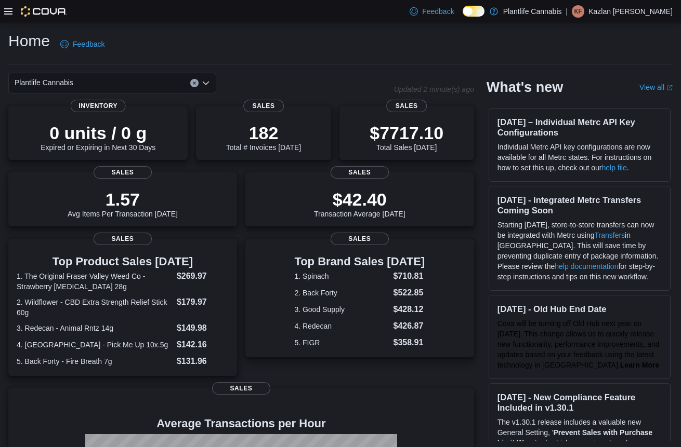
click at [10, 11] on icon at bounding box center [8, 11] width 8 height 8
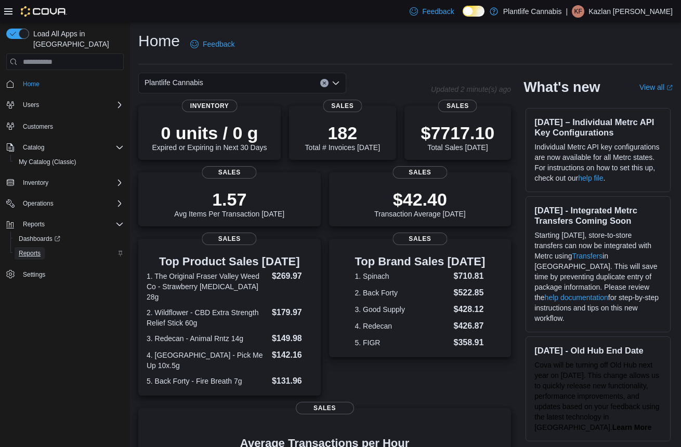
click at [44, 247] on link "Reports" at bounding box center [30, 253] width 30 height 12
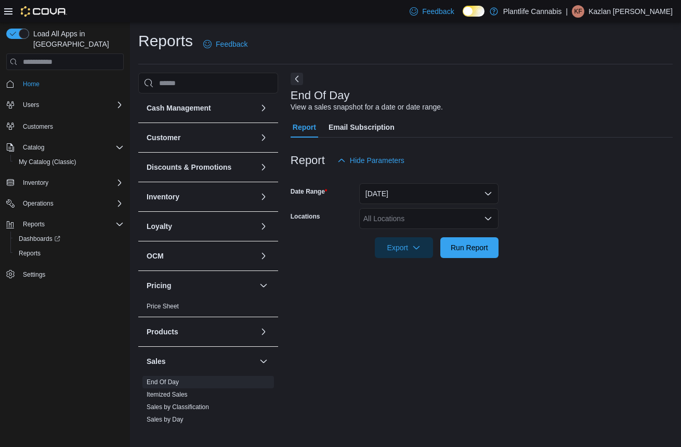
click at [11, 13] on icon at bounding box center [8, 11] width 8 height 8
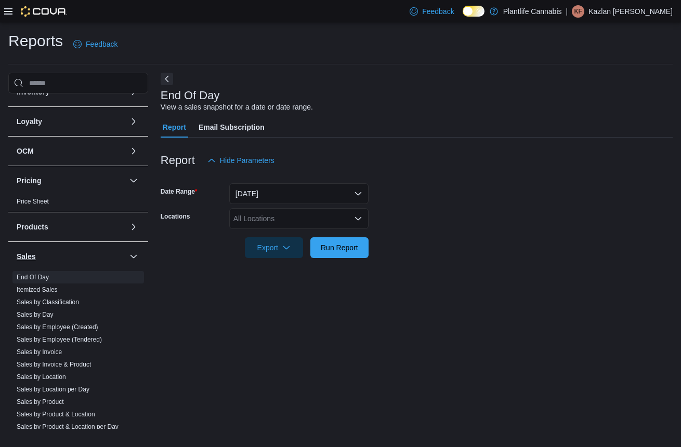
scroll to position [111, 0]
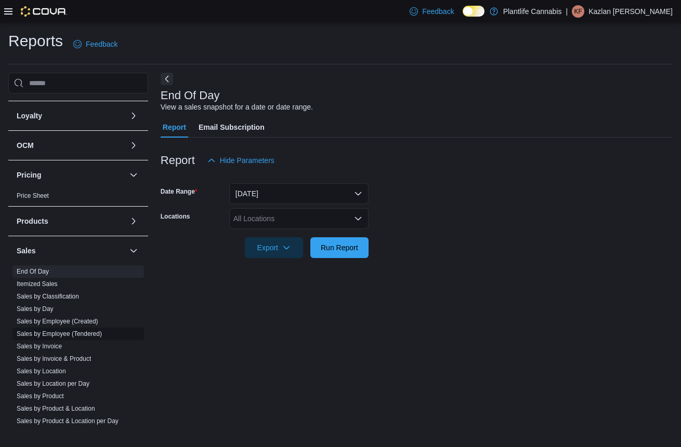
click at [91, 336] on link "Sales by Employee (Tendered)" at bounding box center [59, 334] width 85 height 7
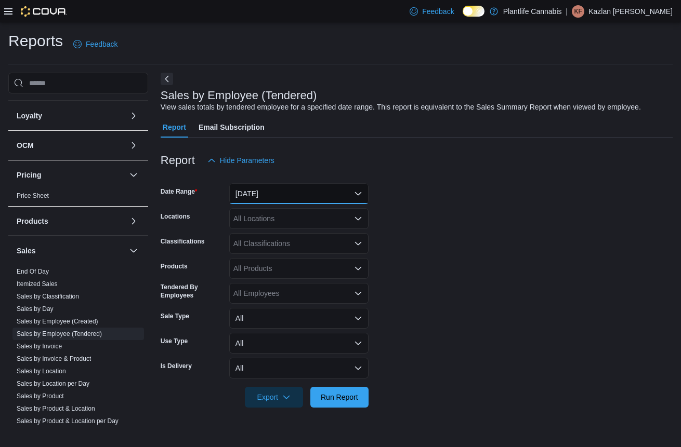
drag, startPoint x: 309, startPoint y: 183, endPoint x: 297, endPoint y: 209, distance: 28.9
click at [309, 184] on button "Yesterday" at bounding box center [298, 193] width 139 height 21
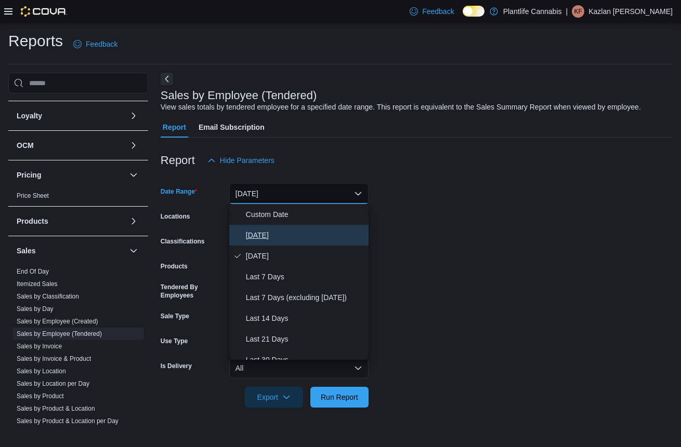
drag, startPoint x: 281, startPoint y: 241, endPoint x: 284, endPoint y: 229, distance: 12.4
click at [281, 241] on span "Today" at bounding box center [305, 235] width 118 height 12
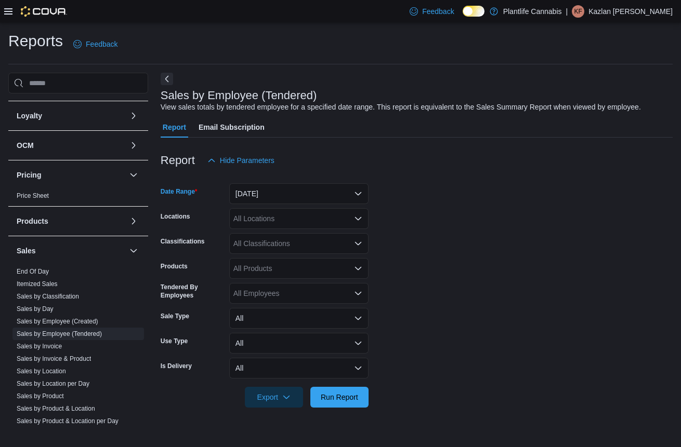
click at [287, 221] on div "All Locations" at bounding box center [298, 218] width 139 height 21
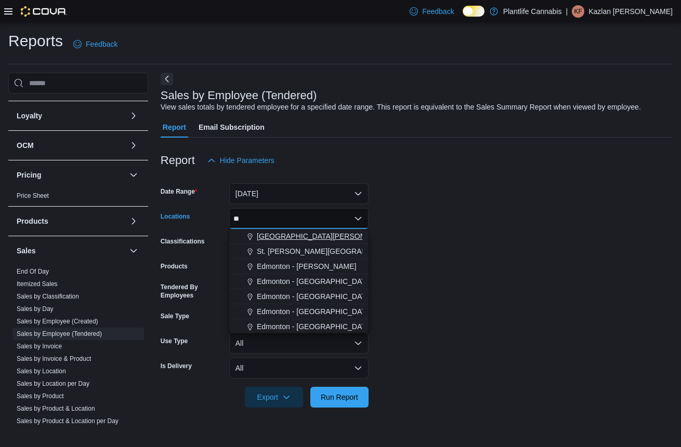
type input "**"
click at [304, 230] on button "St. Albert - Erin Ridge" at bounding box center [298, 236] width 139 height 15
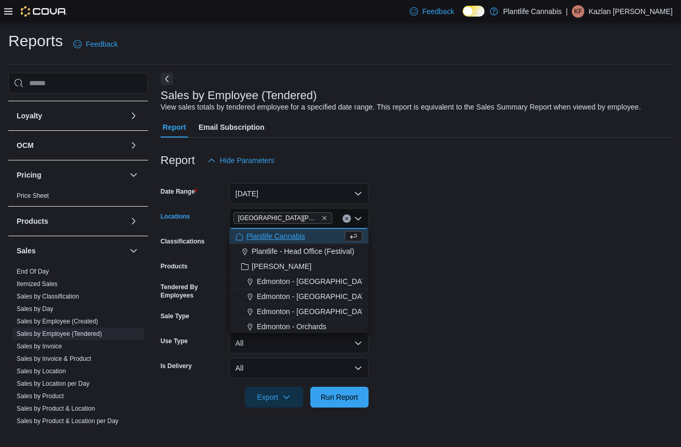
drag, startPoint x: 509, startPoint y: 217, endPoint x: 373, endPoint y: 292, distance: 155.2
click at [496, 221] on form "Date Range Today Locations St. Albert - Erin Ridge Combo box. Selected. St. Alb…" at bounding box center [417, 289] width 512 height 237
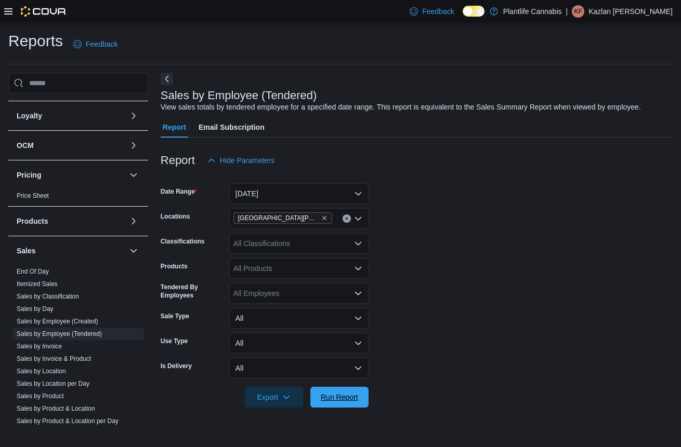
click at [336, 400] on span "Run Report" at bounding box center [339, 397] width 37 height 10
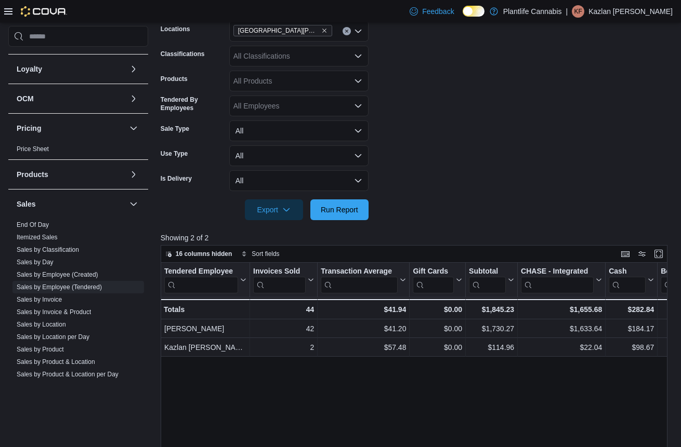
scroll to position [190, 0]
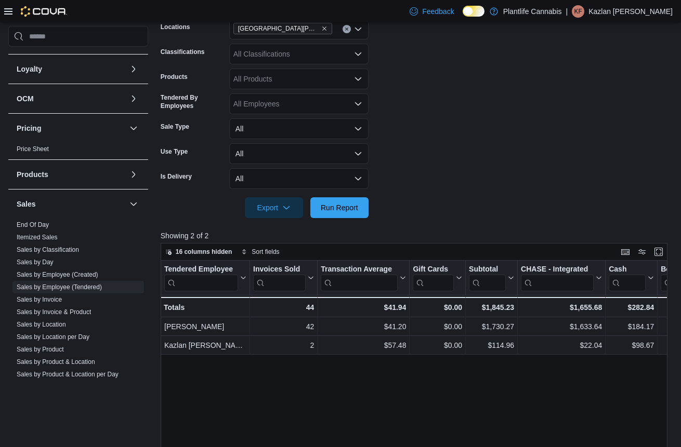
click at [465, 112] on form "Date Range Today Locations St. Albert - Erin Ridge Classifications All Classifi…" at bounding box center [417, 99] width 512 height 237
click at [365, 202] on button "Run Report" at bounding box center [339, 207] width 58 height 21
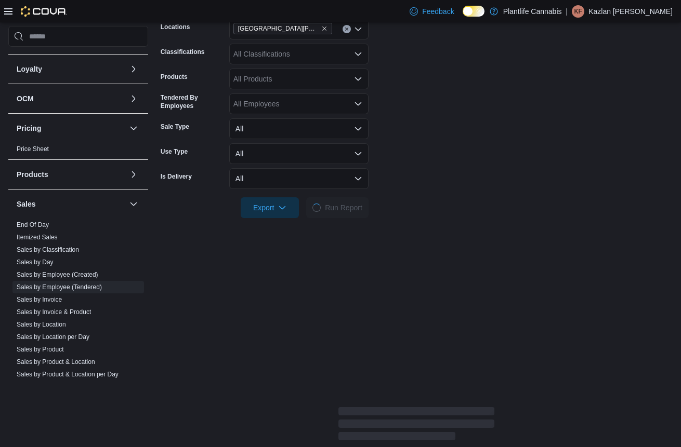
click at [430, 180] on form "Date Range Today Locations St. Albert - Erin Ridge Classifications All Classifi…" at bounding box center [417, 99] width 512 height 237
